Goal: Task Accomplishment & Management: Manage account settings

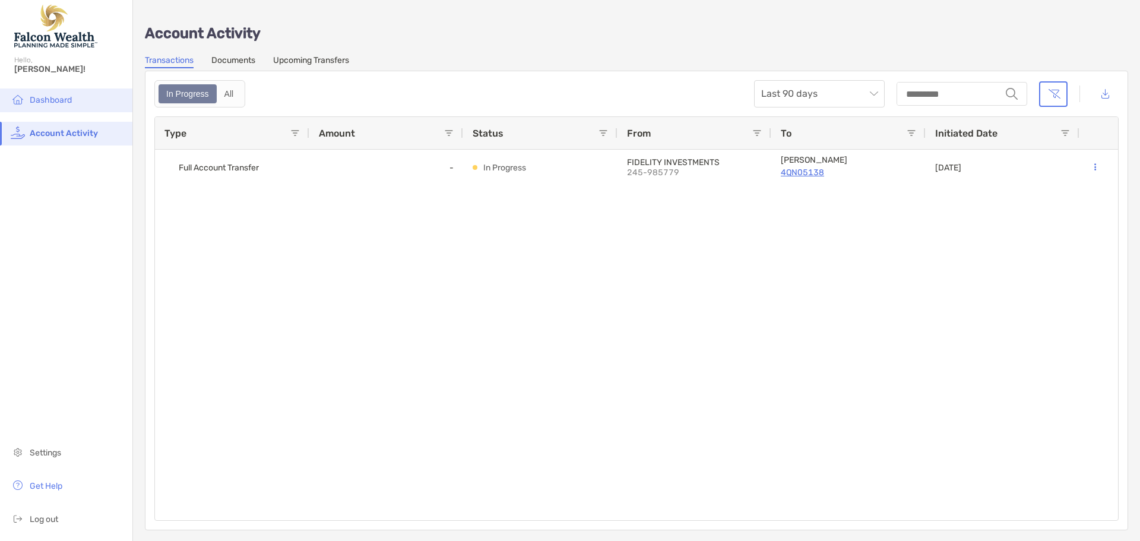
click at [68, 97] on span "Dashboard" at bounding box center [51, 100] width 42 height 10
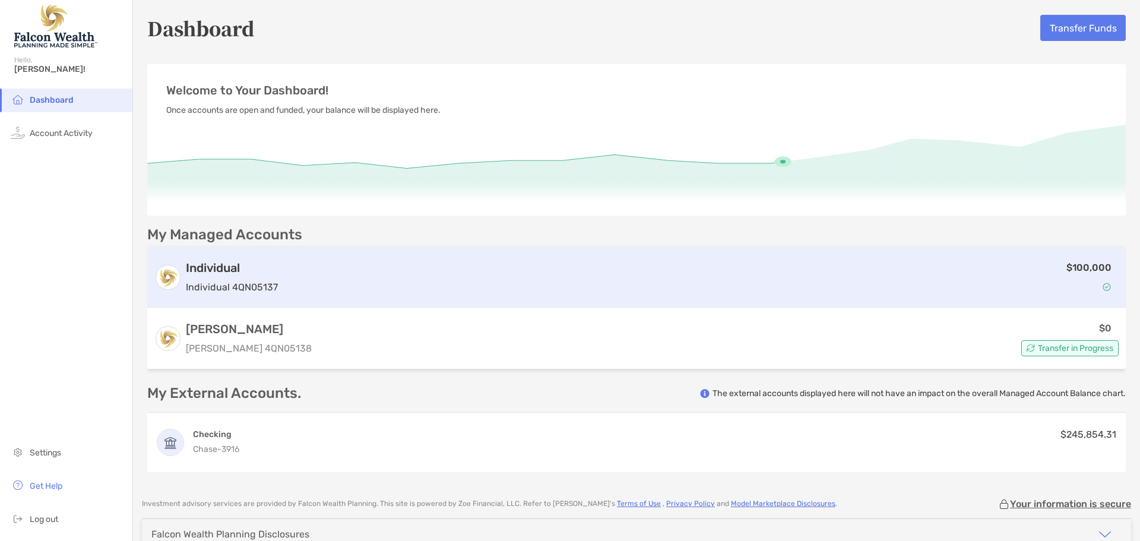
click at [559, 272] on div "$100,000" at bounding box center [701, 277] width 836 height 34
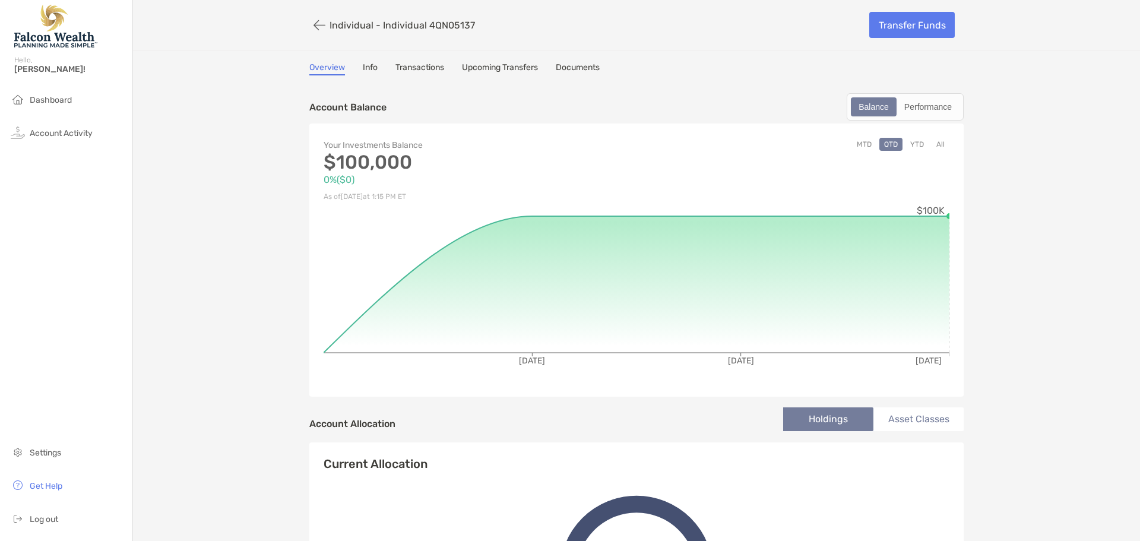
drag, startPoint x: 425, startPoint y: 70, endPoint x: 436, endPoint y: 69, distance: 11.9
click at [425, 70] on link "Transactions" at bounding box center [419, 68] width 49 height 13
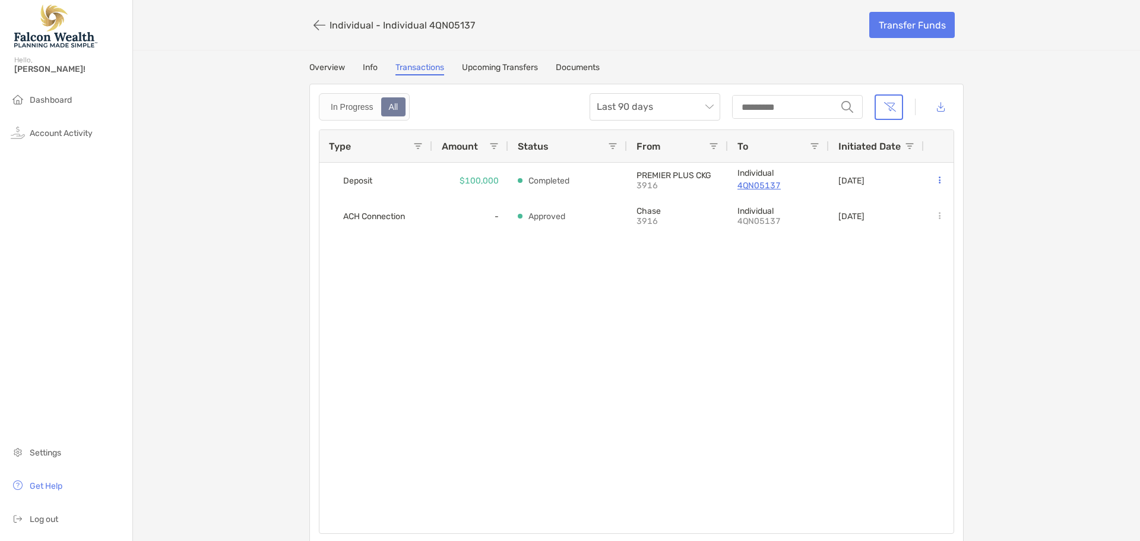
click at [482, 70] on link "Upcoming Transfers" at bounding box center [500, 68] width 76 height 13
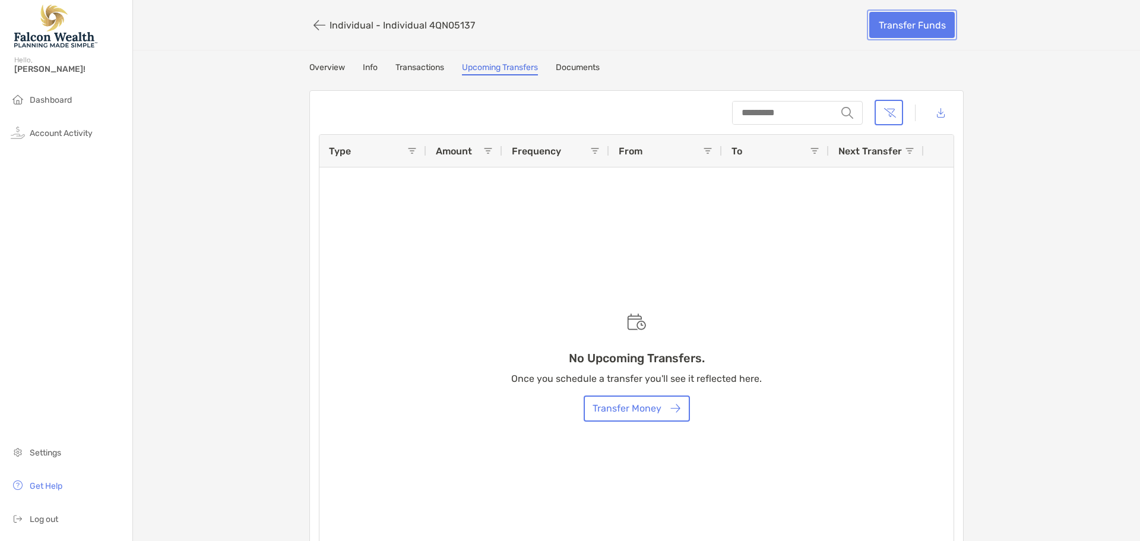
click at [887, 32] on link "Transfer Funds" at bounding box center [912, 25] width 86 height 26
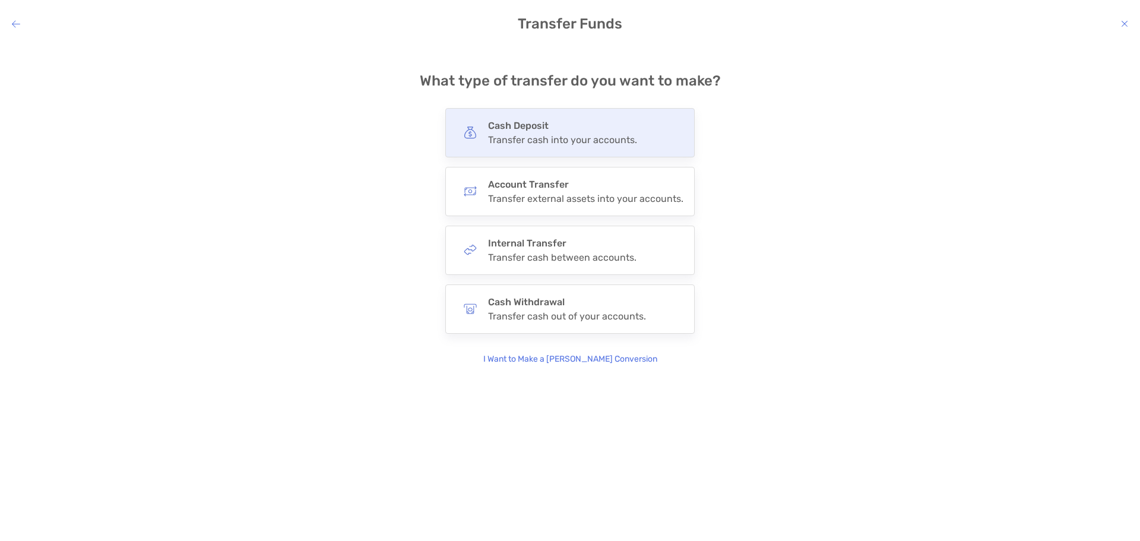
click at [572, 132] on div "Cash Deposit Transfer cash into your accounts." at bounding box center [562, 133] width 149 height 26
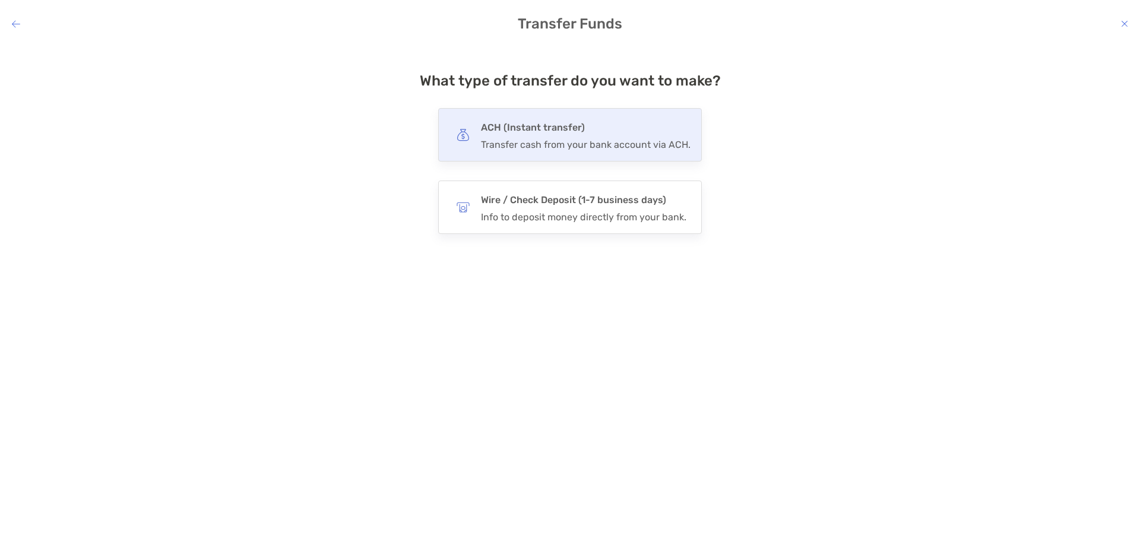
click at [571, 139] on div "Transfer cash from your bank account via ACH." at bounding box center [586, 144] width 210 height 11
click at [0, 0] on input "***" at bounding box center [0, 0] width 0 height 0
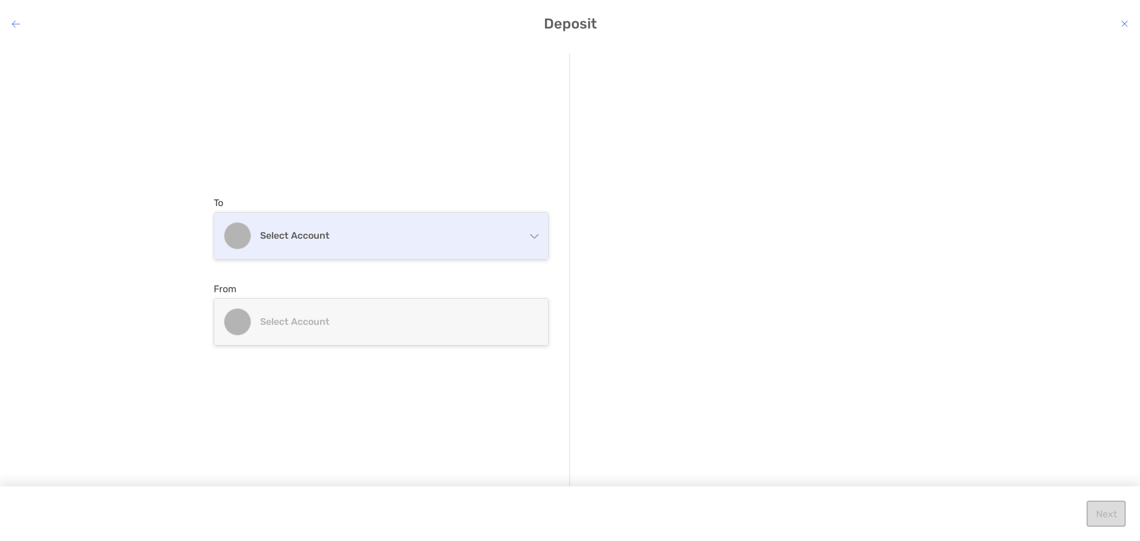
click at [466, 230] on h4 "Select account" at bounding box center [388, 235] width 257 height 11
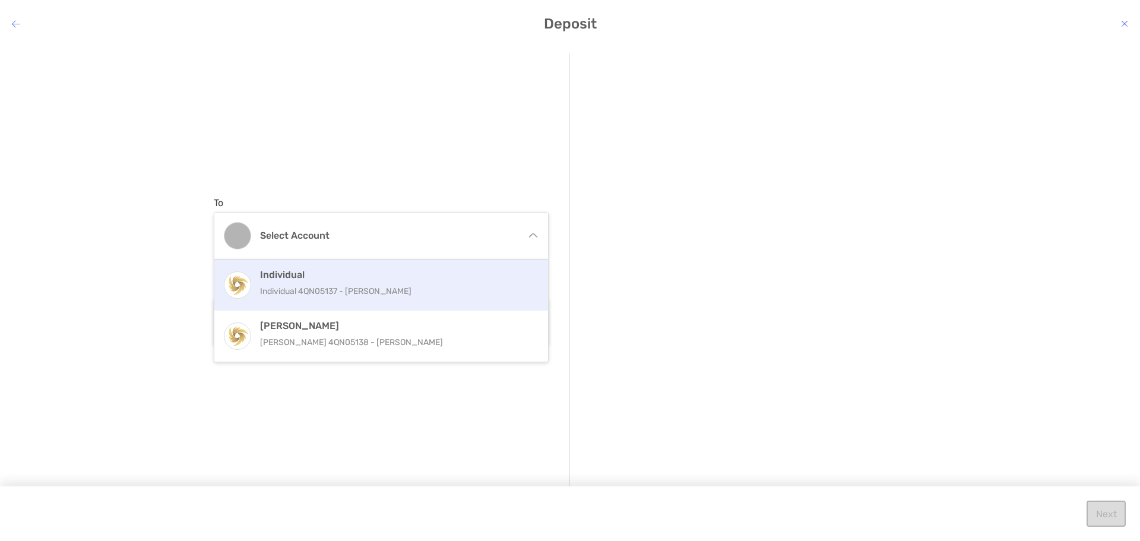
click at [391, 285] on p "Individual 4QN05137 - [PERSON_NAME]" at bounding box center [394, 291] width 268 height 15
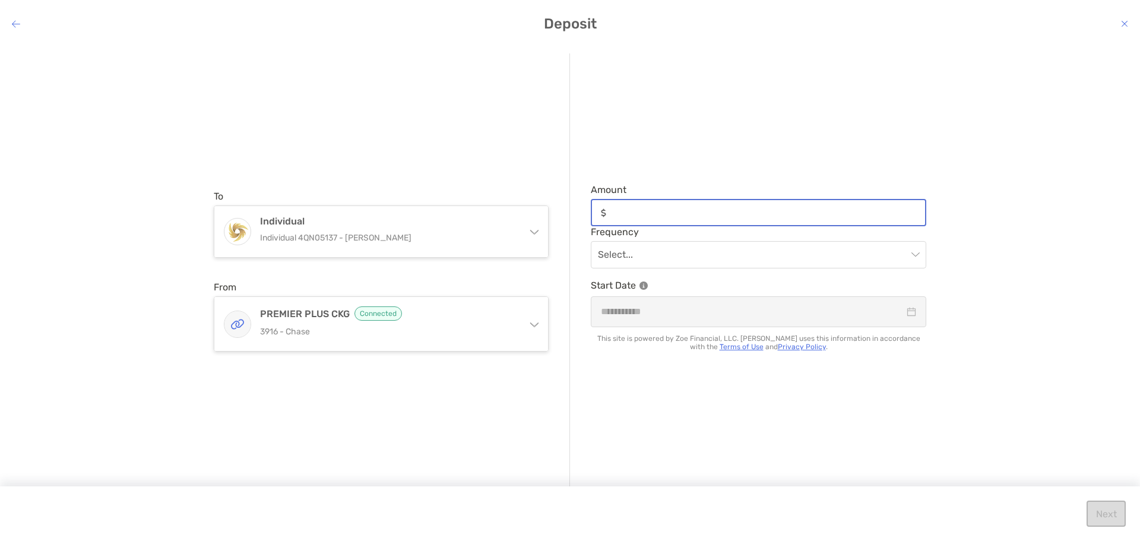
click at [638, 215] on input "Amount" at bounding box center [768, 213] width 314 height 10
type input "******"
click at [648, 249] on input "modal" at bounding box center [752, 255] width 309 height 26
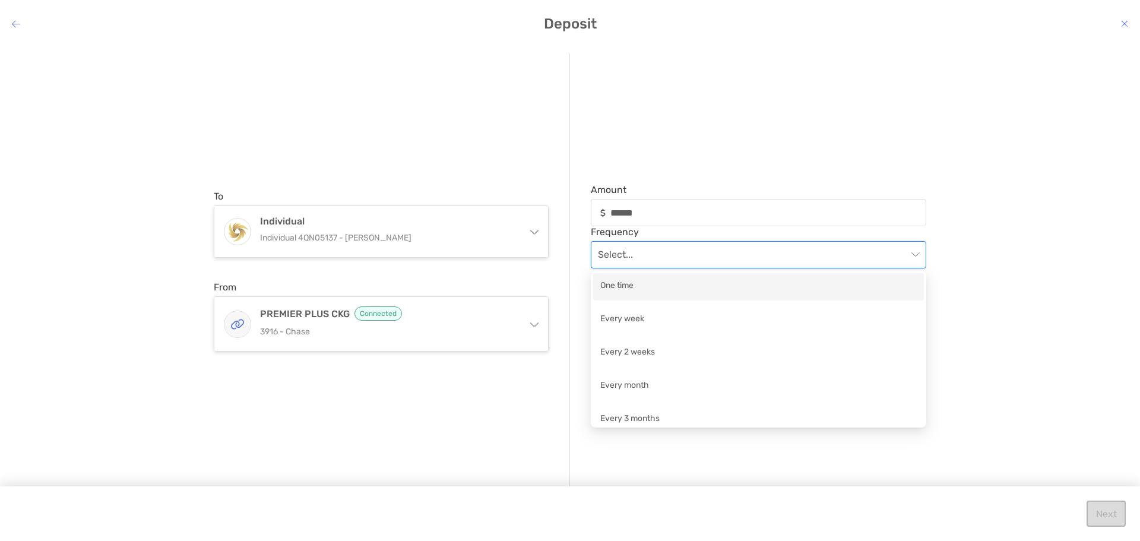
click at [645, 286] on div "One time" at bounding box center [758, 286] width 316 height 15
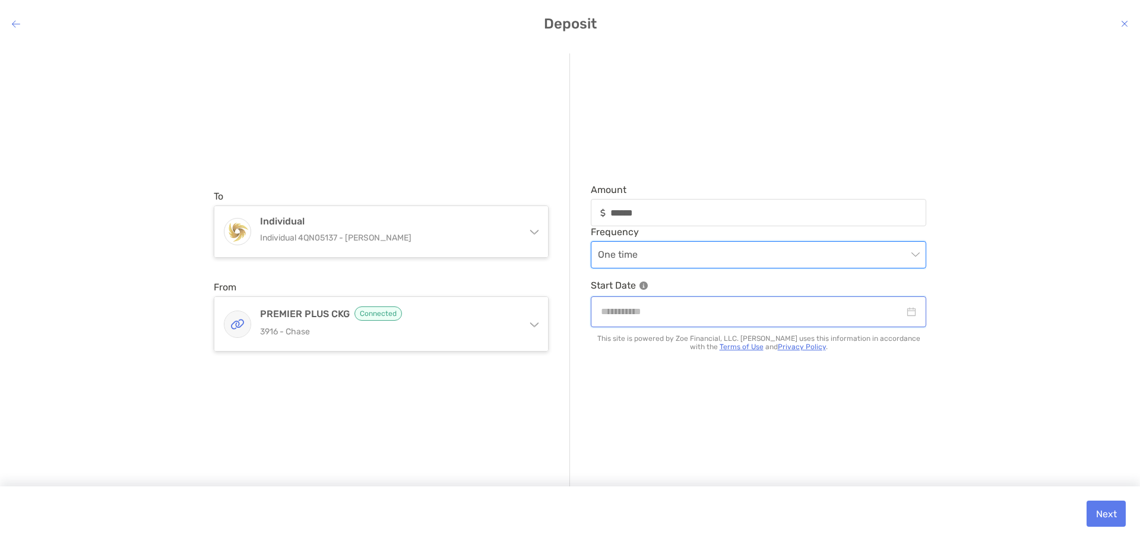
click at [737, 311] on input "modal" at bounding box center [752, 311] width 303 height 15
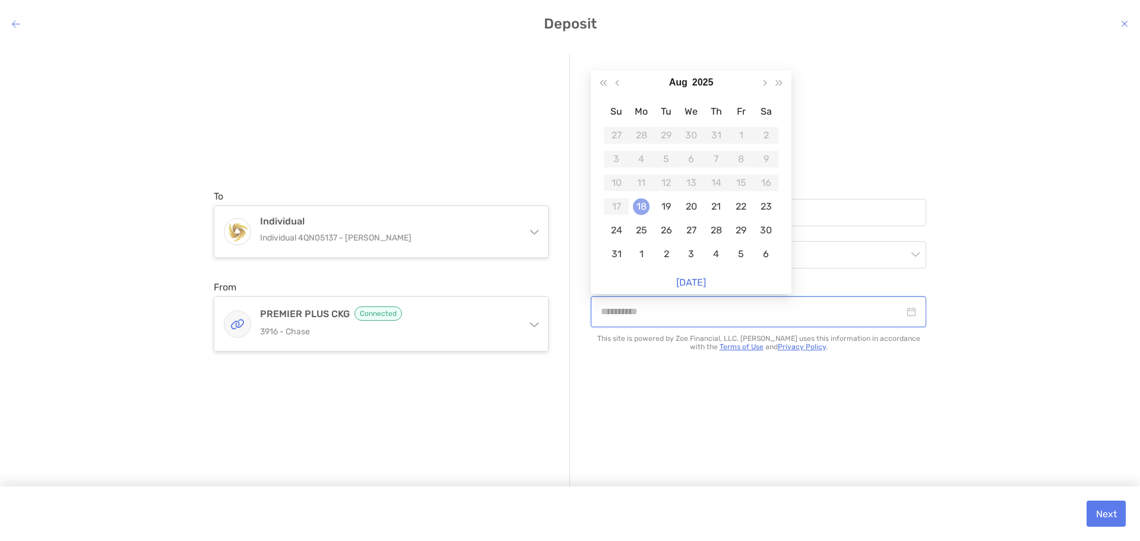
type input "**********"
click at [642, 202] on div "18" at bounding box center [641, 206] width 17 height 17
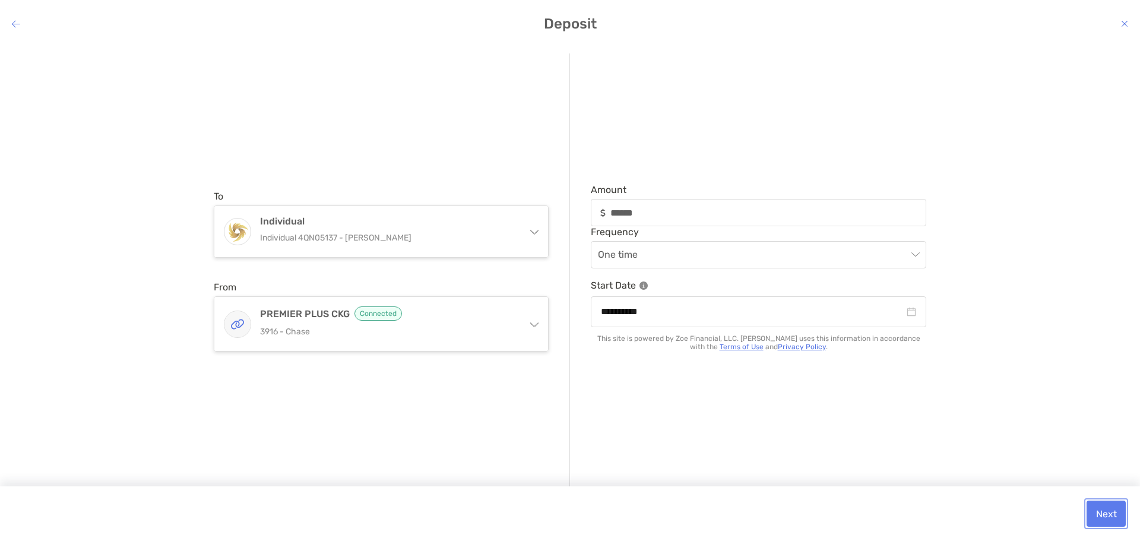
click at [1102, 509] on button "Next" at bounding box center [1106, 514] width 39 height 26
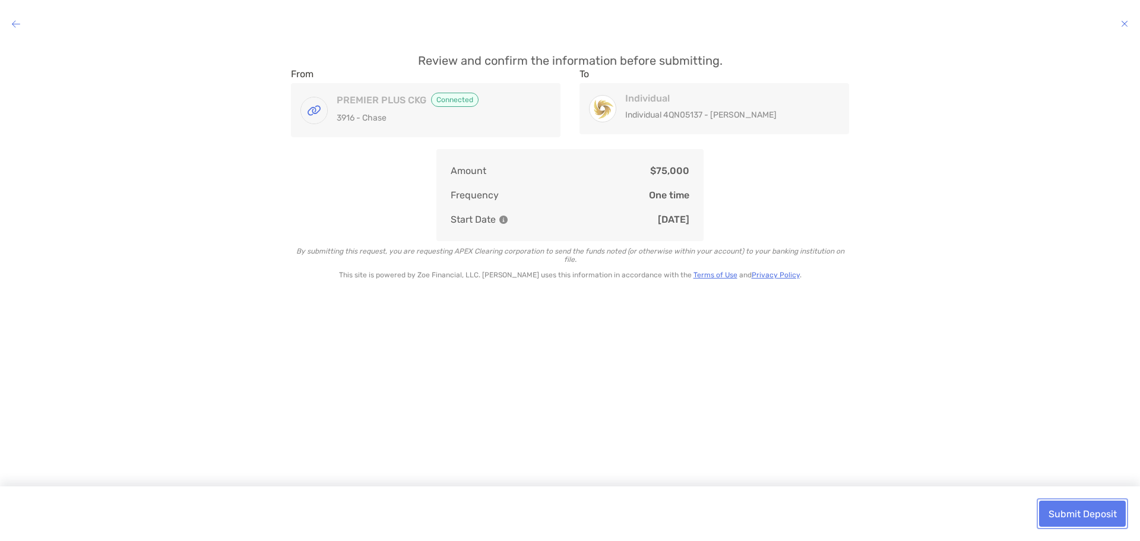
click at [1074, 514] on button "Submit Deposit" at bounding box center [1082, 514] width 87 height 26
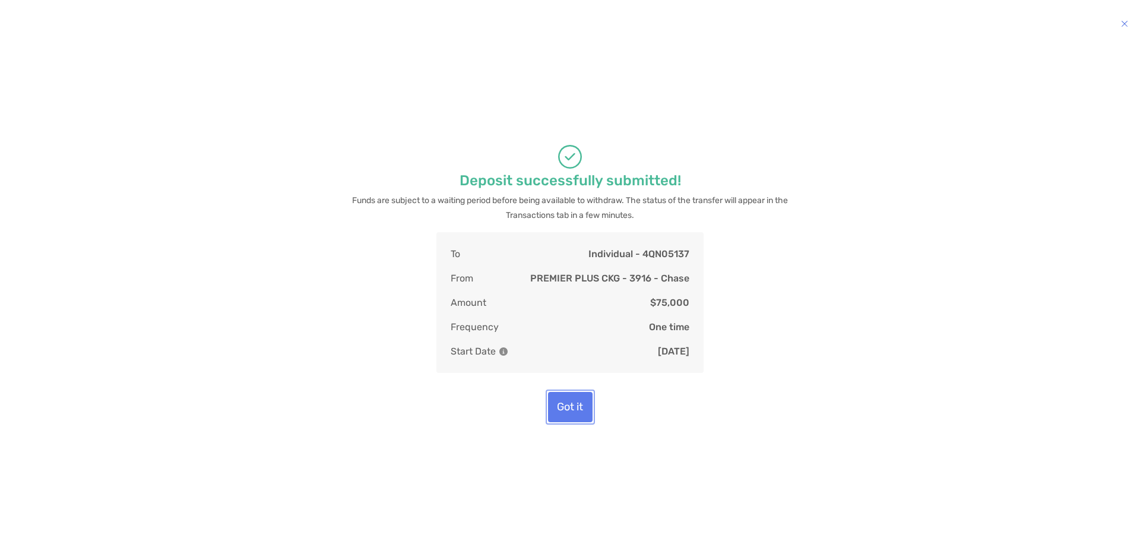
click at [576, 422] on button "Got it" at bounding box center [570, 407] width 45 height 30
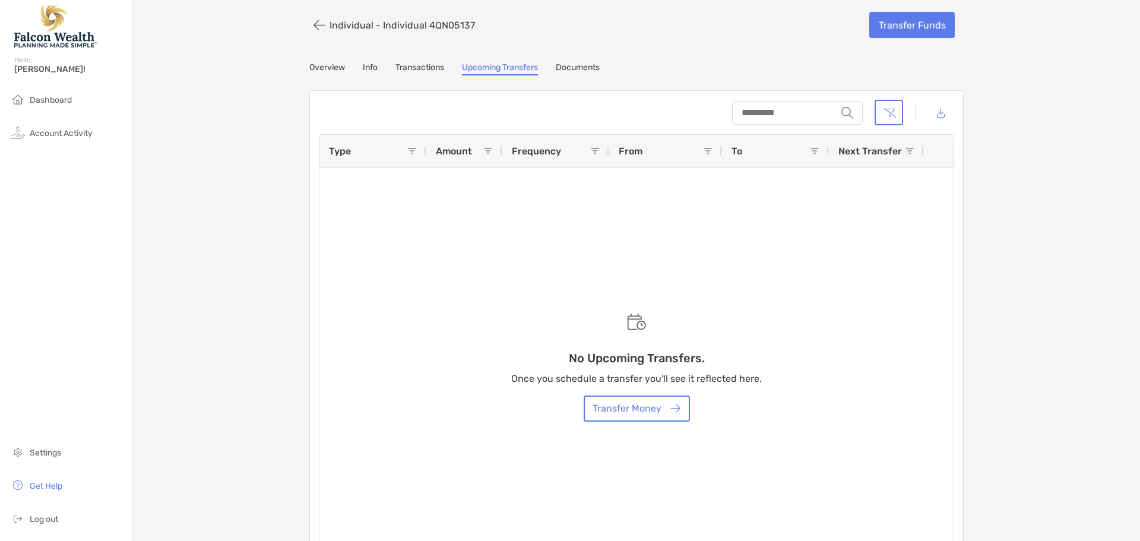
click at [519, 71] on link "Upcoming Transfers" at bounding box center [500, 68] width 76 height 13
click at [328, 71] on link "Overview" at bounding box center [327, 68] width 36 height 13
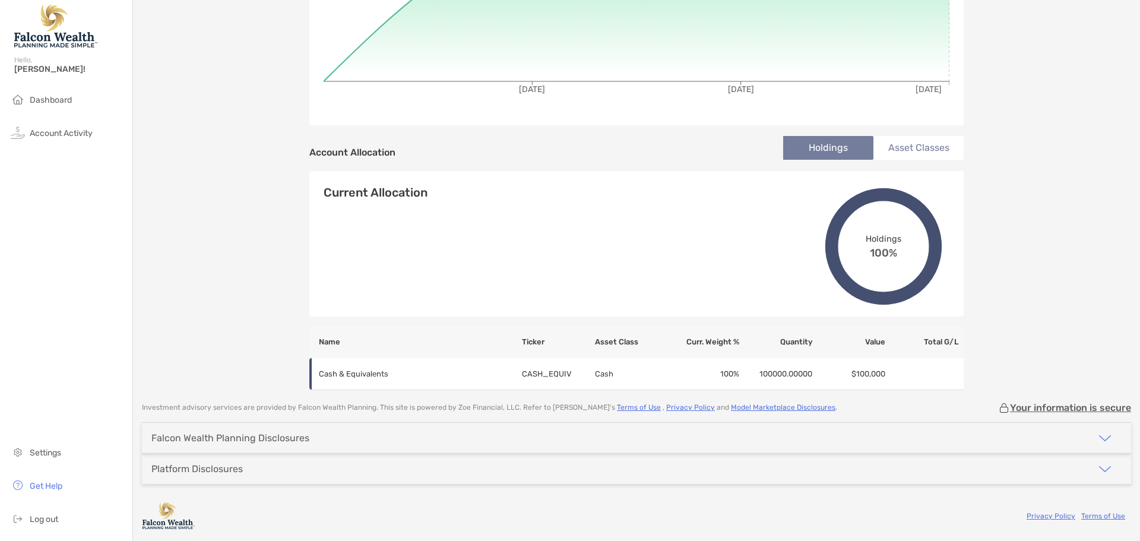
scroll to position [271, 0]
click at [56, 440] on div "Dashboard Account Activity Settings Get Help Log out" at bounding box center [66, 314] width 132 height 452
click at [56, 446] on li "Settings" at bounding box center [66, 453] width 132 height 24
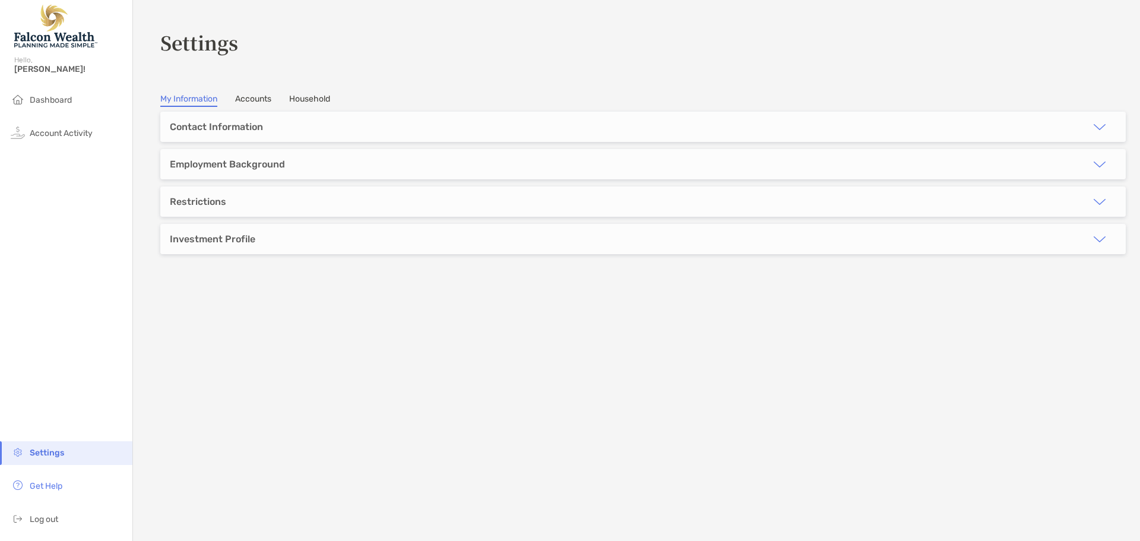
click at [258, 102] on link "Accounts" at bounding box center [253, 100] width 36 height 13
click at [625, 131] on h3 "[PERSON_NAME] Individual" at bounding box center [635, 126] width 931 height 15
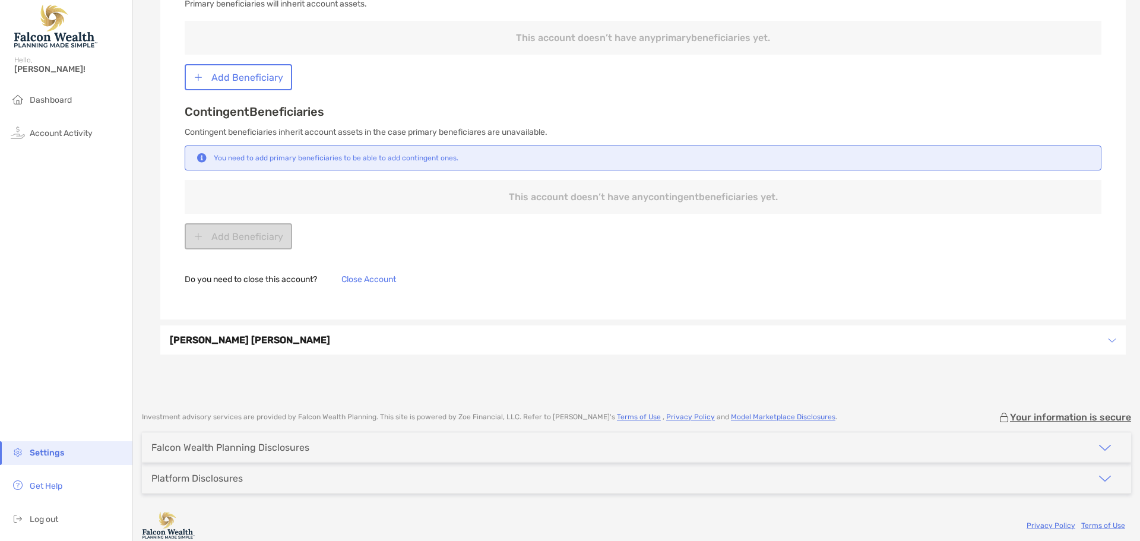
scroll to position [585, 0]
